Goal: Task Accomplishment & Management: Manage account settings

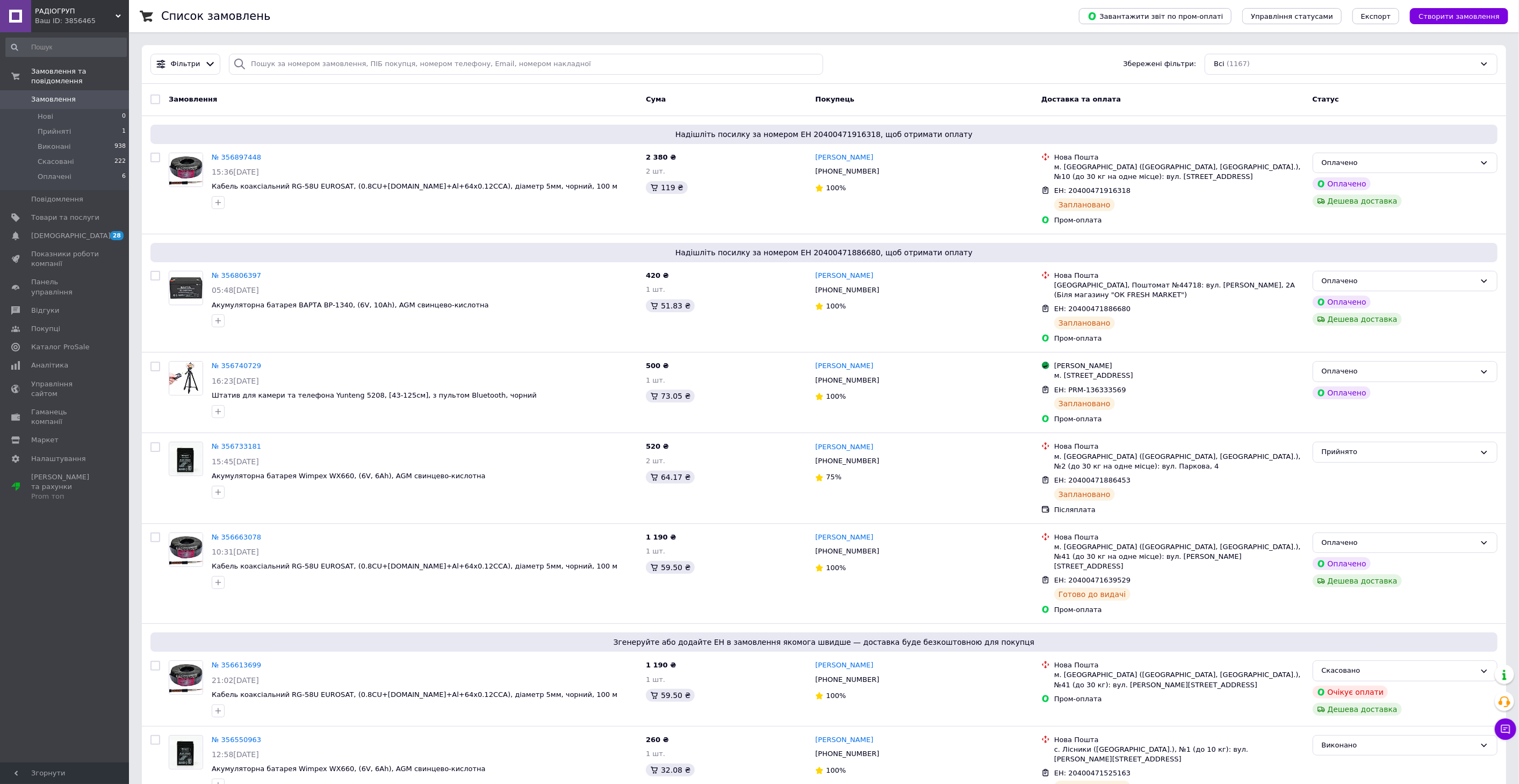
click at [53, 95] on span "Замовлення" at bounding box center [53, 99] width 45 height 10
click at [43, 95] on span "Замовлення" at bounding box center [53, 99] width 45 height 10
